Goal: Navigation & Orientation: Find specific page/section

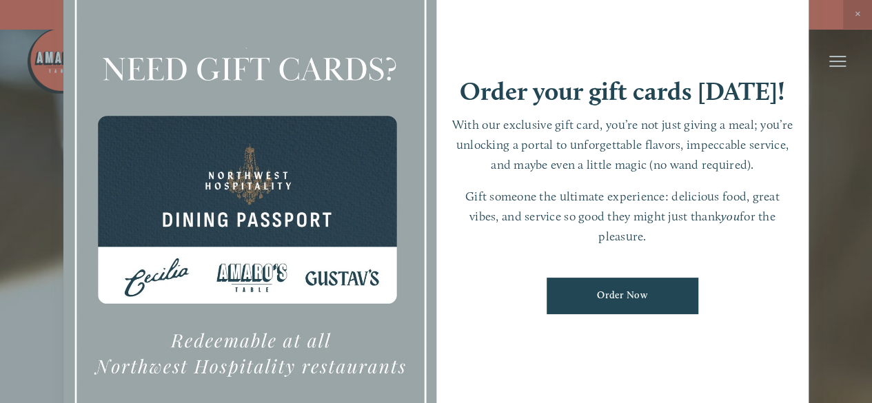
click at [854, 14] on div at bounding box center [436, 201] width 872 height 403
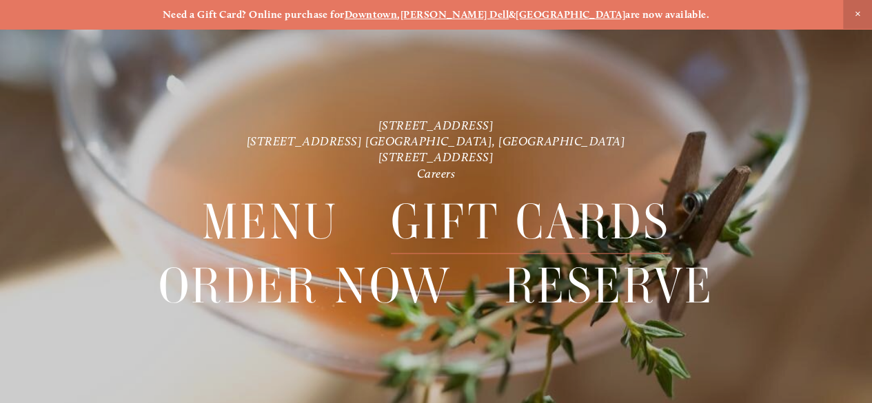
scroll to position [29, 0]
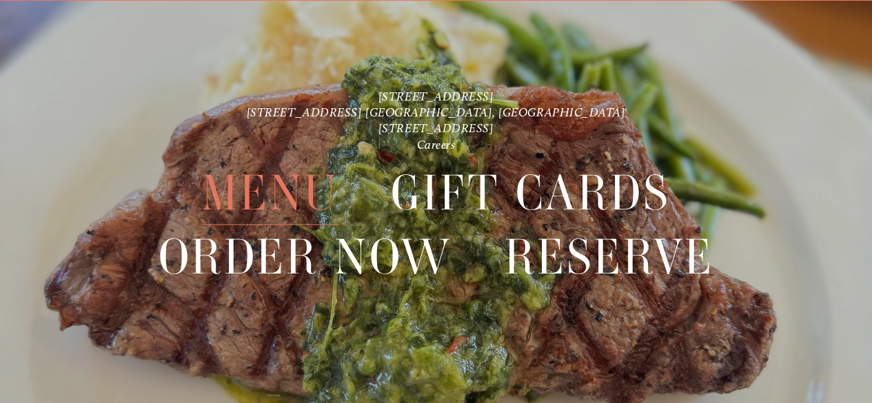
click at [258, 180] on span "Menu" at bounding box center [270, 192] width 136 height 63
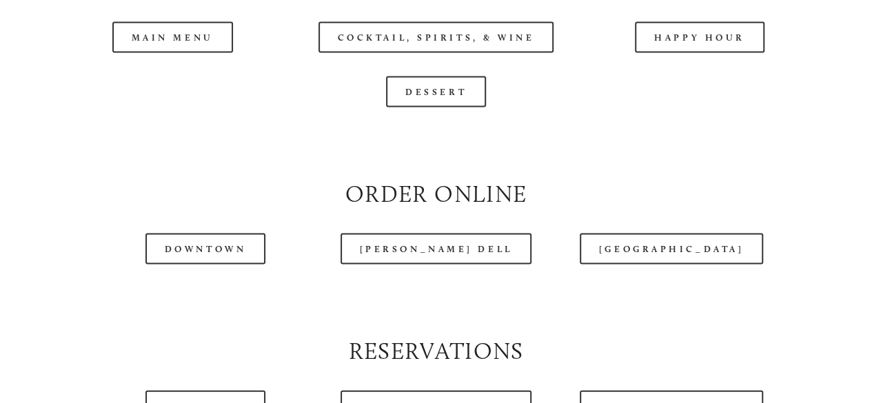
scroll to position [1340, 0]
click at [188, 64] on header "Menu Order Now Visit Gallery 0" at bounding box center [435, 27] width 819 height 123
click at [165, 75] on header "Menu Order Now Visit Gallery 0" at bounding box center [435, 27] width 819 height 123
click at [194, 74] on header "Menu Order Now Visit Gallery 0" at bounding box center [435, 27] width 819 height 123
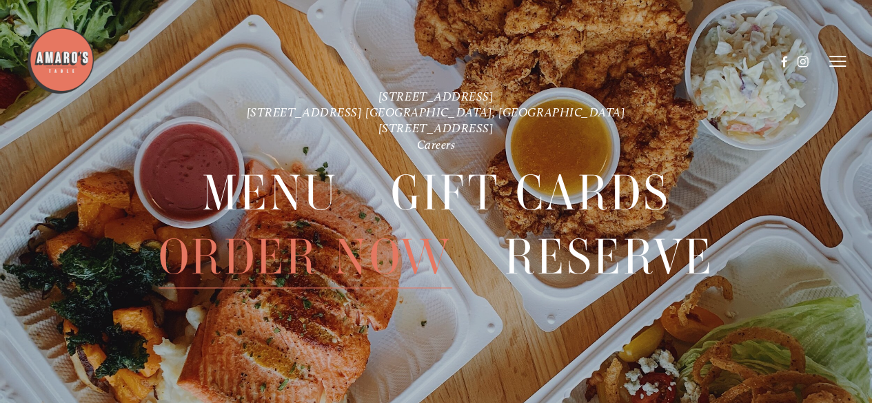
scroll to position [2864, 0]
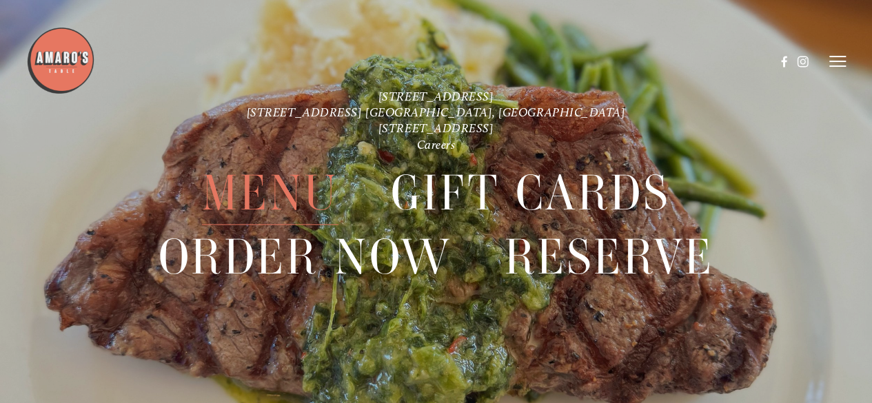
click at [245, 186] on span "Menu" at bounding box center [270, 192] width 136 height 63
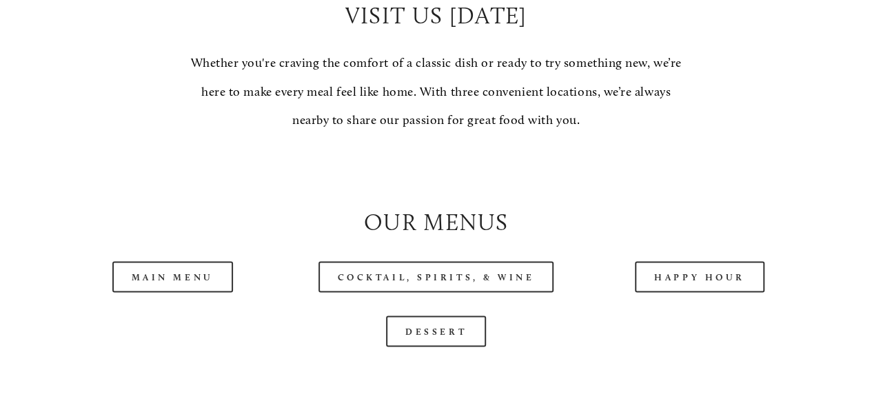
scroll to position [1102, 0]
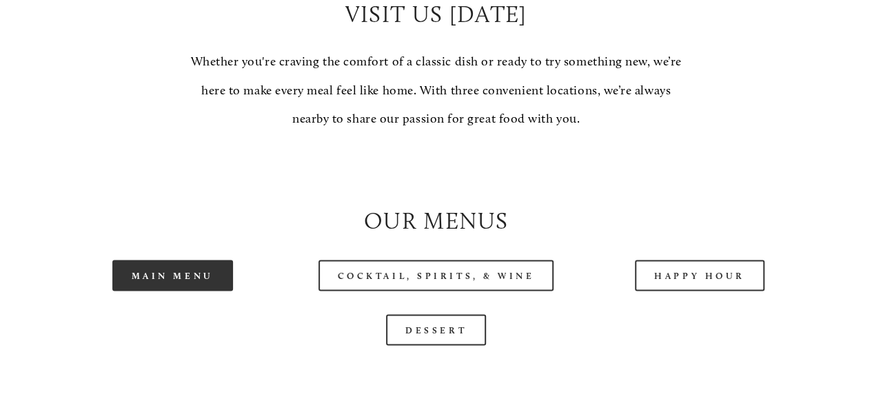
click at [189, 291] on link "Main Menu" at bounding box center [172, 275] width 121 height 31
